Goal: Browse casually

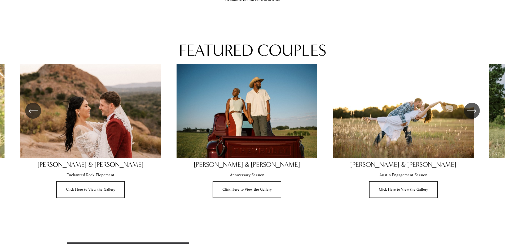
scroll to position [383, 0]
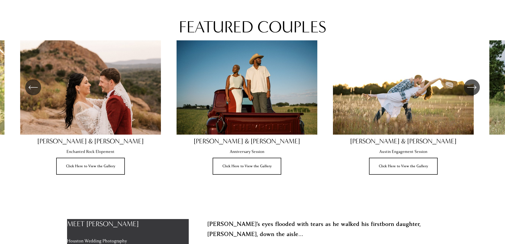
click at [476, 91] on button "\a \a \a Next\a \a" at bounding box center [472, 87] width 16 height 16
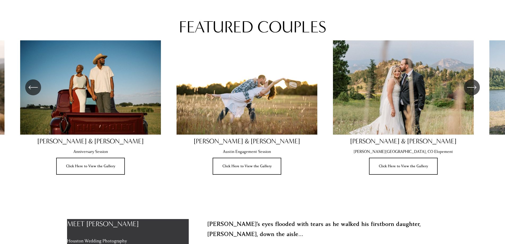
click at [476, 90] on icon "\a \a \a Next\a \a" at bounding box center [472, 88] width 10 height 10
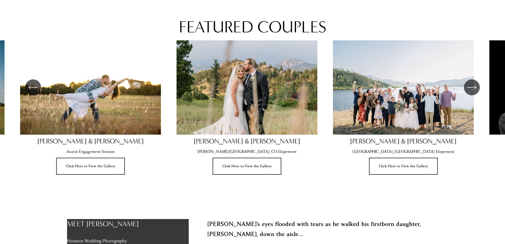
click at [476, 90] on icon "\a \a \a Next\a \a" at bounding box center [472, 88] width 10 height 10
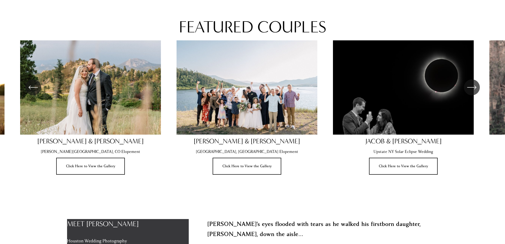
click at [473, 88] on icon "\a \a \a Next\a \a" at bounding box center [472, 88] width 10 height 10
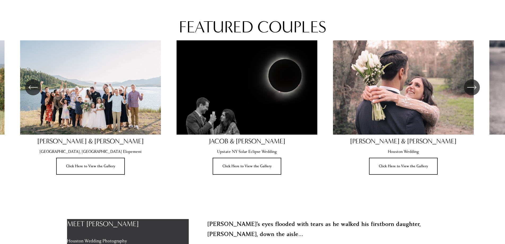
click at [473, 87] on icon "\a \a \a Next\a \a" at bounding box center [472, 87] width 8 height 0
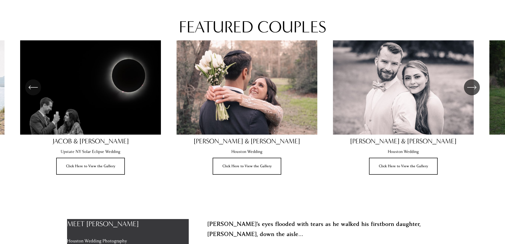
click at [473, 87] on icon "\a \a \a Next\a \a" at bounding box center [472, 87] width 8 height 0
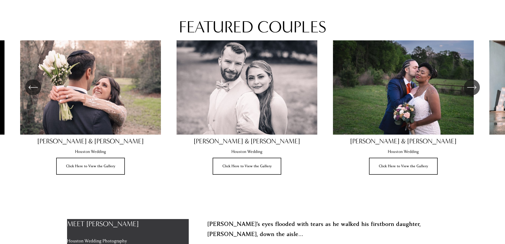
click at [473, 87] on icon "\a \a \a Next\a \a" at bounding box center [472, 87] width 8 height 0
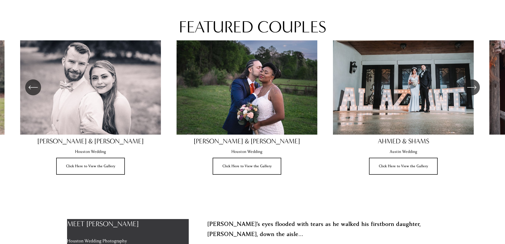
click at [473, 87] on icon "\a \a \a Next\a \a" at bounding box center [472, 87] width 8 height 0
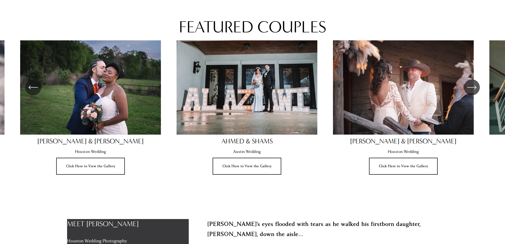
click at [473, 87] on icon "\a \a \a Next\a \a" at bounding box center [472, 87] width 8 height 0
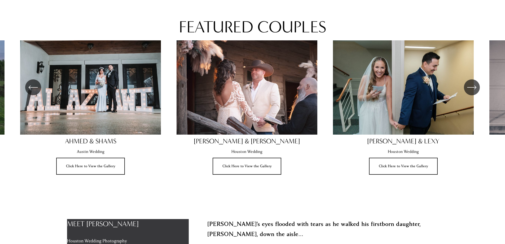
click at [473, 87] on icon "\a \a \a Next\a \a" at bounding box center [472, 87] width 8 height 0
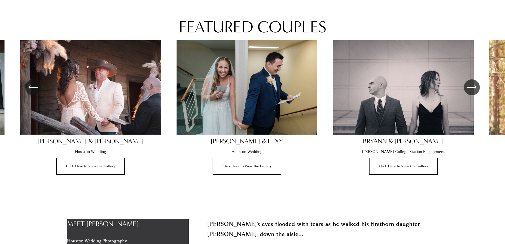
click at [473, 87] on icon "\a \a \a Next\a \a" at bounding box center [472, 87] width 8 height 0
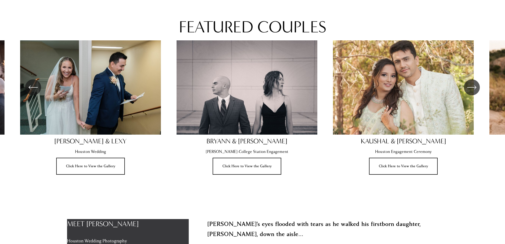
click at [473, 87] on icon "\a \a \a Next\a \a" at bounding box center [472, 87] width 8 height 0
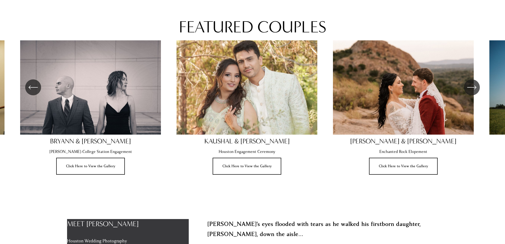
click at [473, 87] on icon "\a \a \a Next\a \a" at bounding box center [472, 87] width 8 height 0
